Goal: Find specific page/section: Find specific page/section

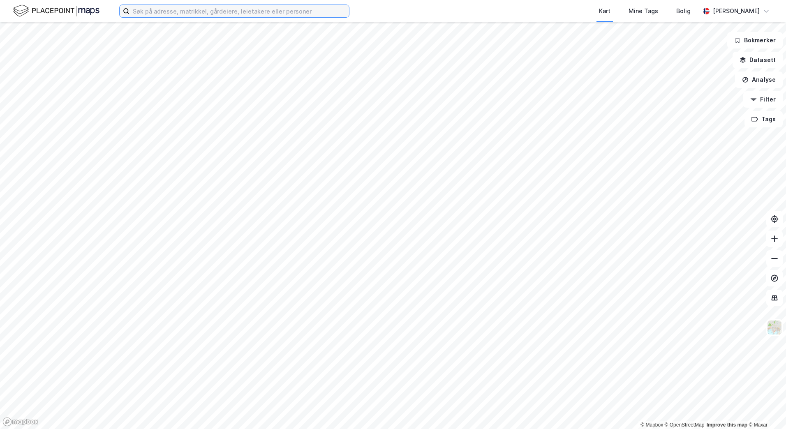
click at [159, 10] on input at bounding box center [239, 11] width 220 height 12
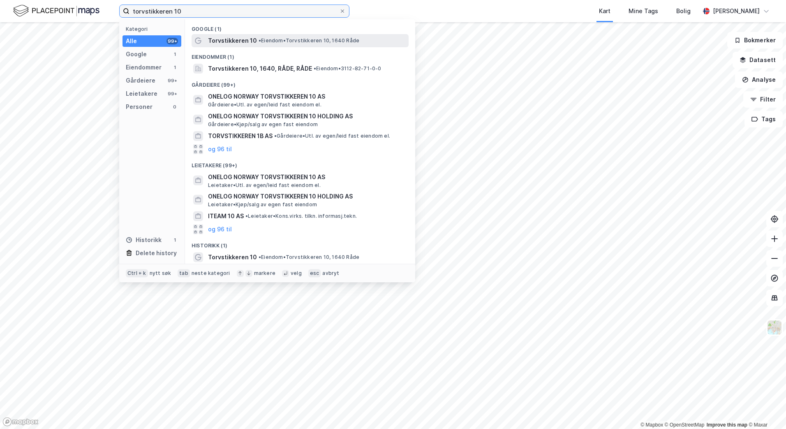
type input "torvstikkeren 10"
click at [217, 35] on div "Torvstikkeren 10 • [PERSON_NAME] 10, 1640 Råde" at bounding box center [300, 40] width 217 height 13
